Goal: Navigation & Orientation: Go to known website

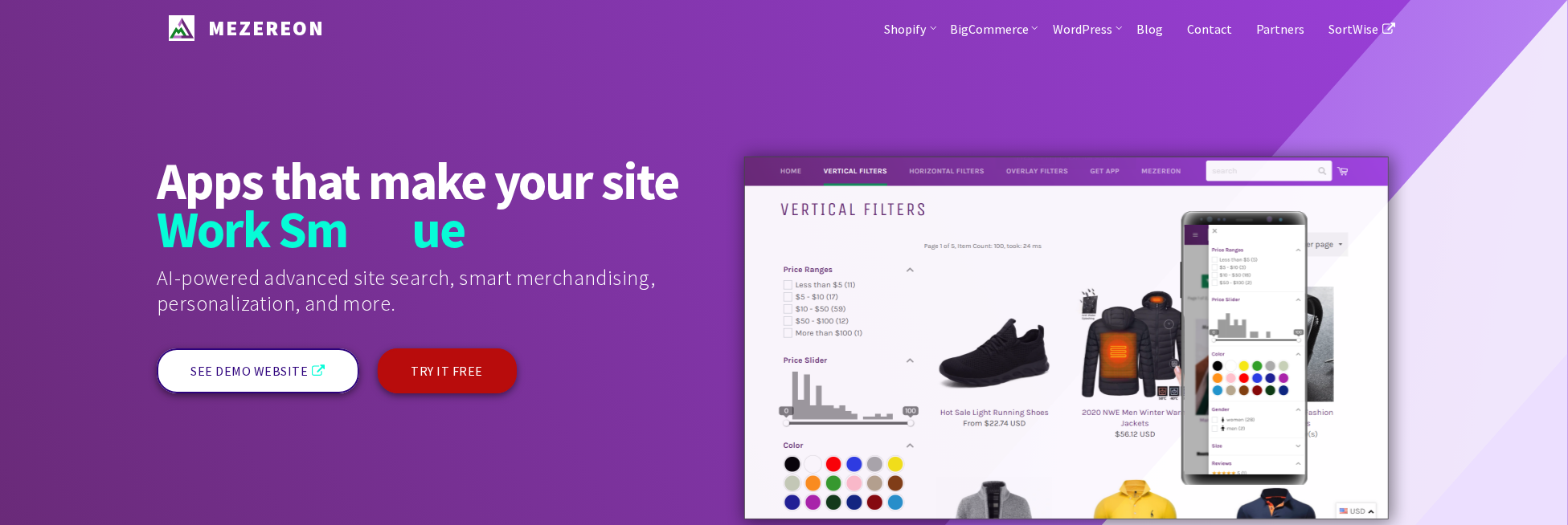
click at [271, 373] on link "SEE DEMO WEBSITE" at bounding box center [258, 372] width 203 height 45
click at [280, 364] on link "SEE DEMO WEBSITE" at bounding box center [258, 372] width 203 height 45
